Goal: Task Accomplishment & Management: Use online tool/utility

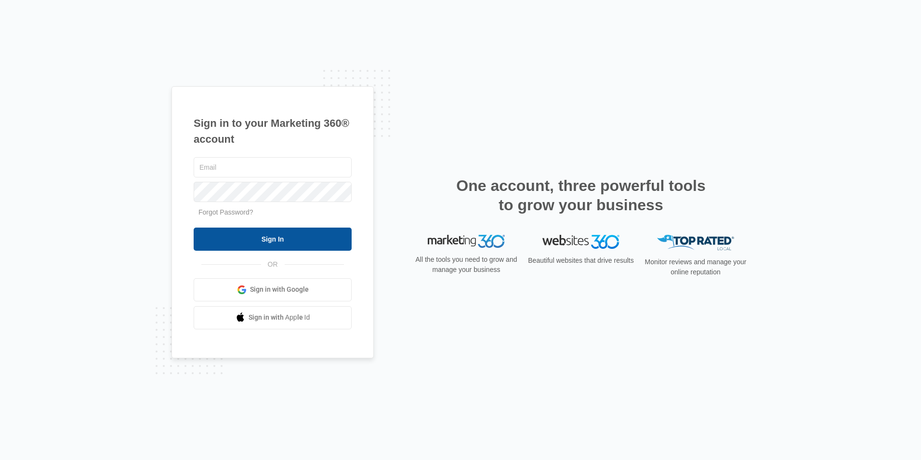
type input "[EMAIL_ADDRESS][DOMAIN_NAME]"
click at [240, 234] on input "Sign In" at bounding box center [273, 238] width 158 height 23
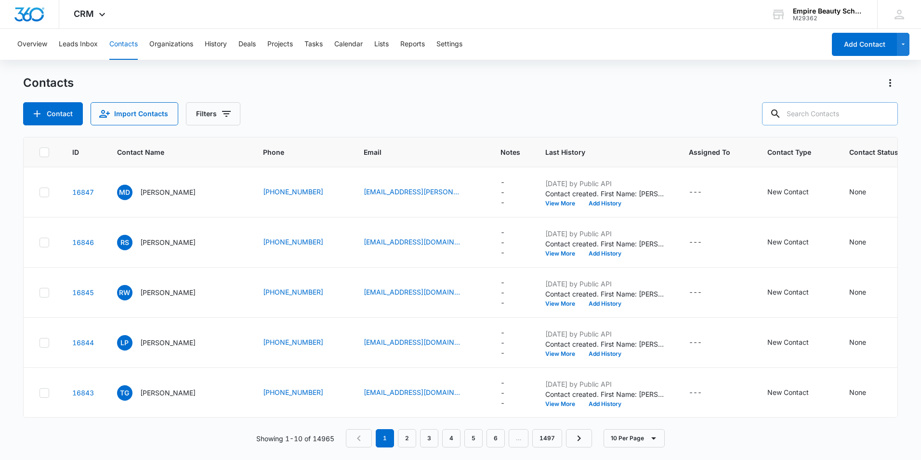
click at [818, 112] on input "text" at bounding box center [830, 113] width 136 height 23
type input "luko"
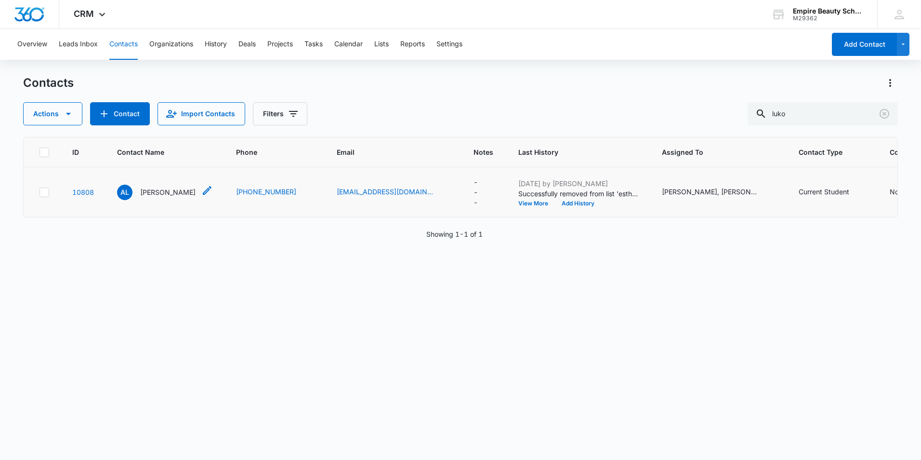
drag, startPoint x: 177, startPoint y: 191, endPoint x: 185, endPoint y: 186, distance: 8.8
click at [179, 191] on p "[PERSON_NAME]" at bounding box center [167, 192] width 55 height 10
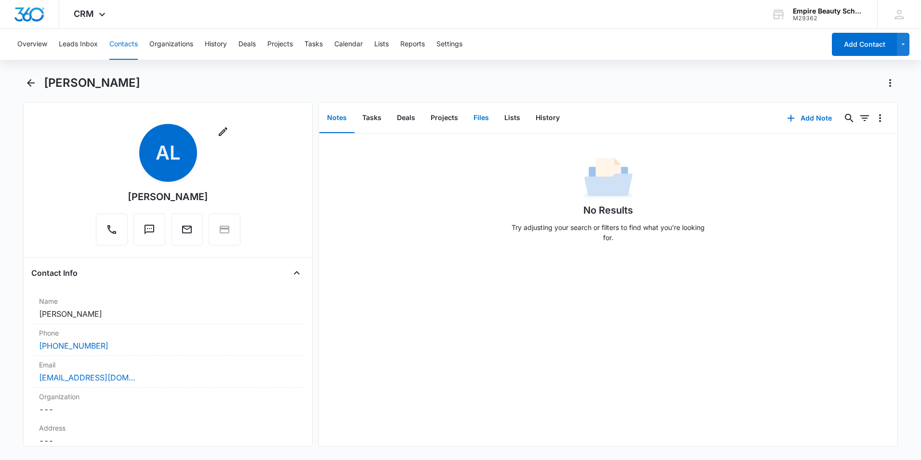
click at [478, 115] on button "Files" at bounding box center [481, 118] width 31 height 30
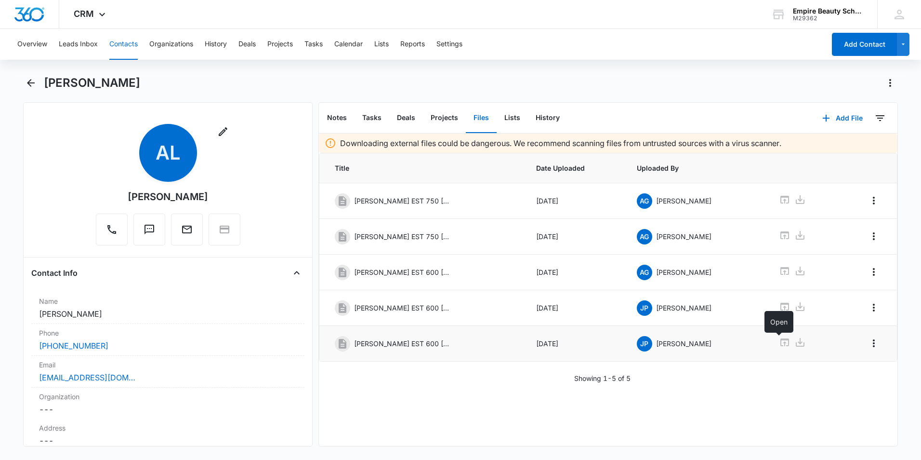
click at [781, 341] on icon at bounding box center [785, 342] width 12 height 12
click at [781, 308] on icon at bounding box center [785, 307] width 9 height 8
